Goal: Task Accomplishment & Management: Manage account settings

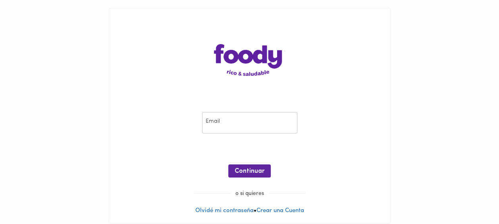
click at [112, 62] on div "Email Email ¡Oops! Recuperar Clave Continuar o si quieres Olvidé mi contraseña …" at bounding box center [249, 115] width 281 height 214
click at [224, 121] on input "email" at bounding box center [249, 123] width 95 height 22
type input "rmendoza@atlasren.com"
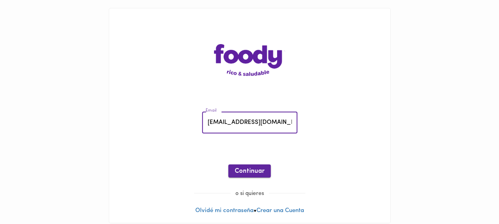
click at [247, 171] on span "Continuar" at bounding box center [249, 171] width 30 height 8
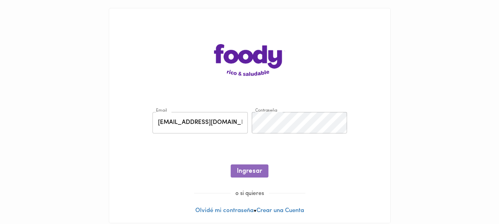
click at [247, 171] on span "Ingresar" at bounding box center [249, 171] width 25 height 8
